Goal: Navigation & Orientation: Find specific page/section

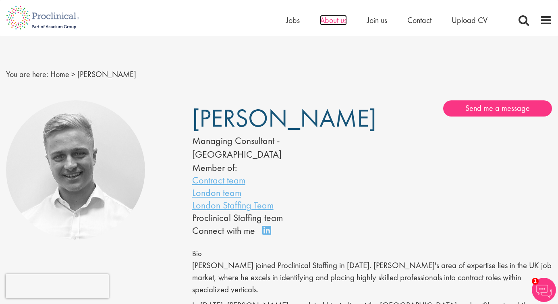
click at [335, 21] on span "About us" at bounding box center [333, 20] width 27 height 10
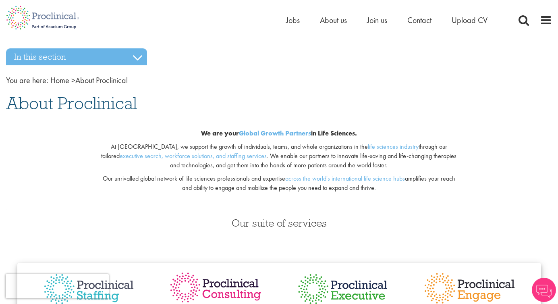
click at [291, 21] on span "Jobs" at bounding box center [293, 20] width 14 height 10
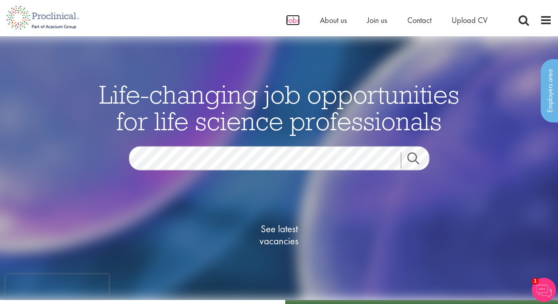
click at [298, 18] on span "Jobs" at bounding box center [293, 20] width 14 height 10
